Goal: Task Accomplishment & Management: Complete application form

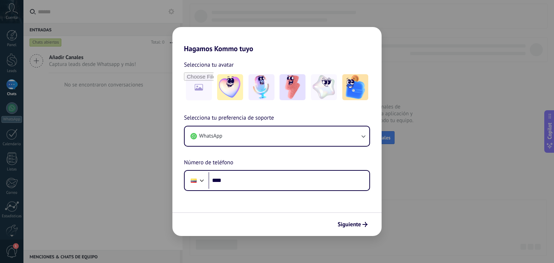
click at [478, 136] on div "Hagamos Kommo tuyo Selecciona tu avatar Selecciona tu preferencia de soporte Wh…" at bounding box center [277, 131] width 554 height 263
click at [52, 49] on div "Hagamos Kommo tuyo Selecciona tu avatar Selecciona tu preferencia de soporte Wh…" at bounding box center [277, 131] width 554 height 263
click at [118, 83] on div "Hagamos Kommo tuyo Selecciona tu avatar Selecciona tu preferencia de soporte Wh…" at bounding box center [277, 131] width 554 height 263
click at [326, 53] on div "Selecciona tu avatar Selecciona tu preferencia de soporte WhatsApp Número de te…" at bounding box center [276, 122] width 209 height 138
click at [479, 106] on div "Hagamos Kommo tuyo Selecciona tu avatar Selecciona tu preferencia de soporte Wh…" at bounding box center [277, 131] width 554 height 263
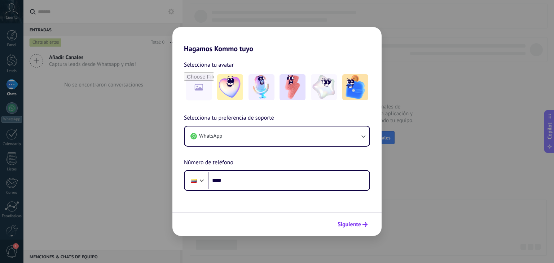
click at [345, 229] on button "Siguiente" at bounding box center [352, 224] width 36 height 12
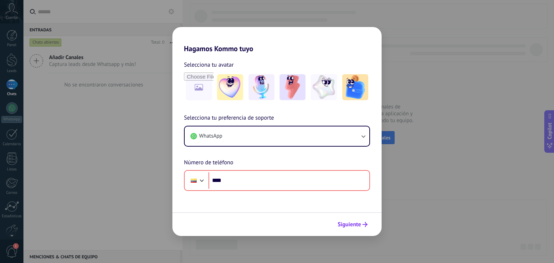
click at [345, 229] on button "Siguiente" at bounding box center [352, 224] width 36 height 12
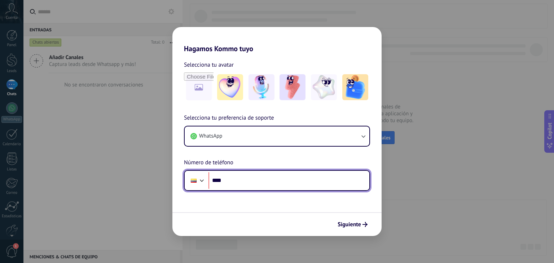
click at [202, 181] on div at bounding box center [201, 180] width 9 height 9
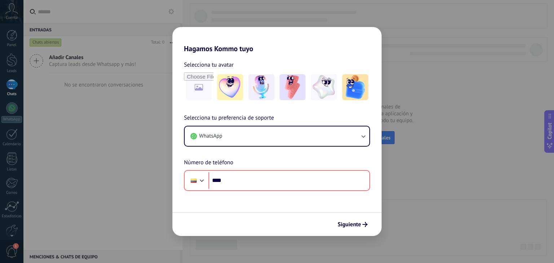
click at [330, 40] on h2 "Hagamos Kommo tuyo" at bounding box center [276, 40] width 209 height 26
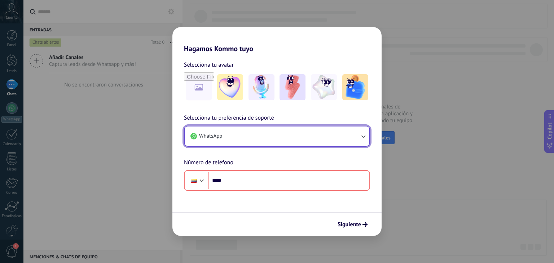
click at [337, 135] on button "WhatsApp" at bounding box center [277, 135] width 185 height 19
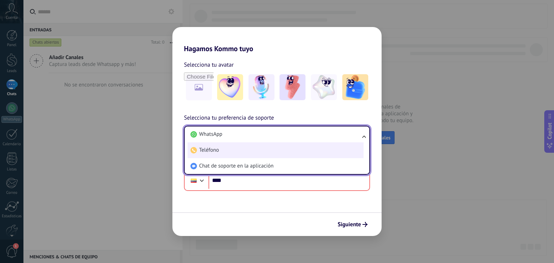
click at [285, 154] on li "Teléfono" at bounding box center [275, 150] width 176 height 16
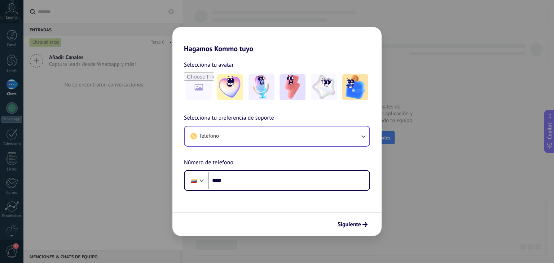
click at [354, 231] on div "Siguiente" at bounding box center [276, 224] width 209 height 24
click at [351, 226] on span "Siguiente" at bounding box center [348, 224] width 23 height 5
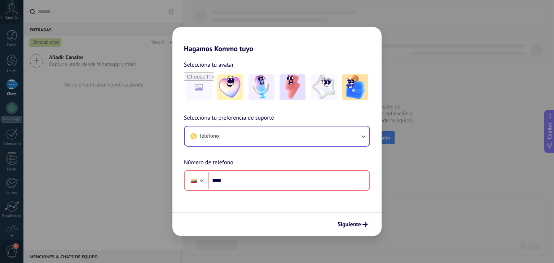
click at [399, 192] on div "Hagamos Kommo tuyo Selecciona tu avatar Selecciona tu preferencia de soporte Te…" at bounding box center [277, 131] width 554 height 263
